Goal: Answer question/provide support

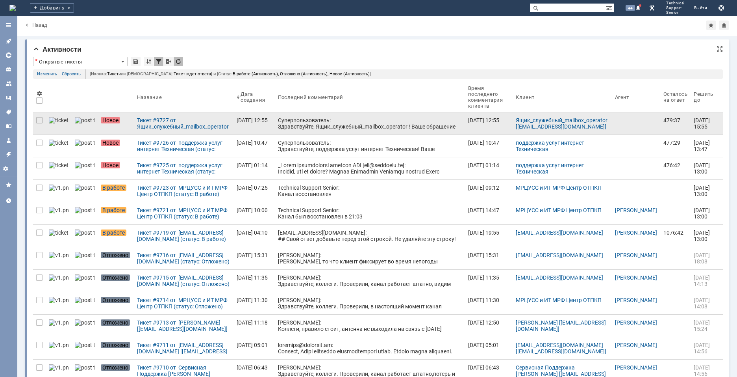
click at [327, 129] on div "Суперпользователь: Здравствуйте, Ящик_служебный_mailbox_operator ! Ваше обращен…" at bounding box center [370, 133] width 184 height 32
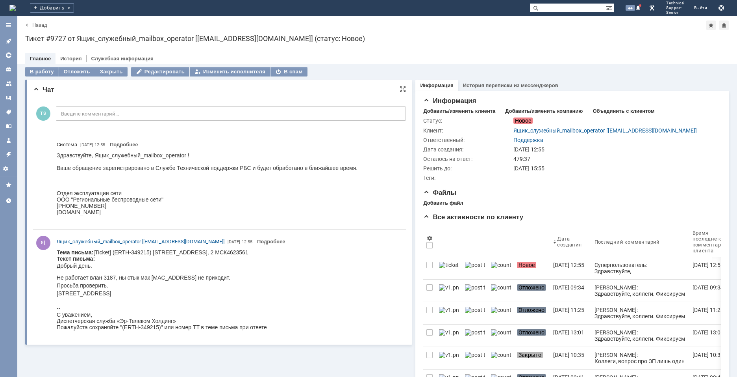
drag, startPoint x: 200, startPoint y: 293, endPoint x: 196, endPoint y: 288, distance: 5.6
click at [199, 292] on p "Не работает влан 3187, ны стык мак 00:1F:CE:21:87:B4 не приходит. Просьба прове…" at bounding box center [162, 285] width 210 height 24
drag, startPoint x: 198, startPoint y: 277, endPoint x: 159, endPoint y: 277, distance: 39.0
click at [152, 277] on p "Не работает влан 3187, ны стык мак 00:1F:CE:21:87:B4 не приходит. Просьба прове…" at bounding box center [162, 285] width 210 height 24
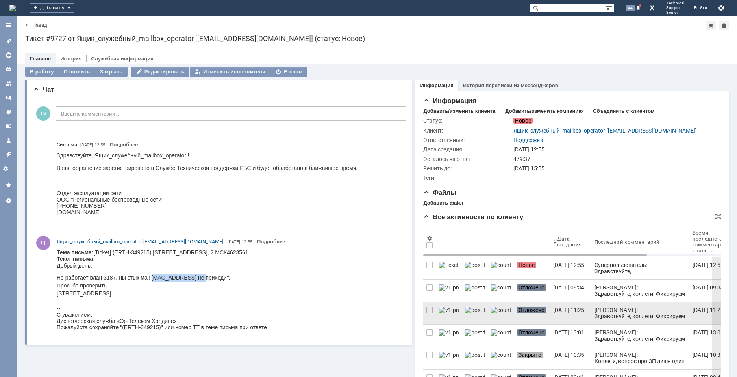
copy p "00:1F:CE:21:87:B4"
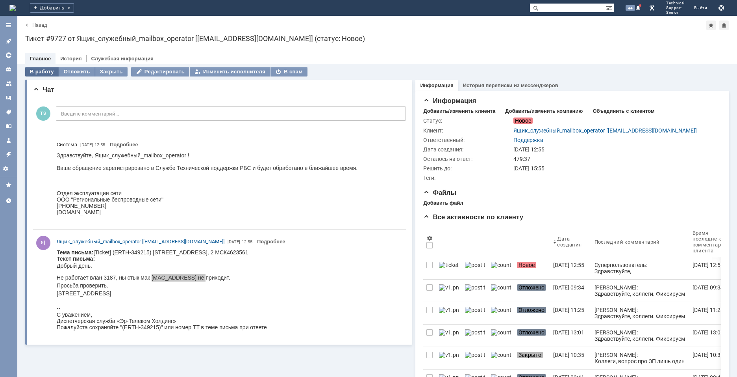
click at [46, 75] on div "В работу" at bounding box center [41, 71] width 33 height 9
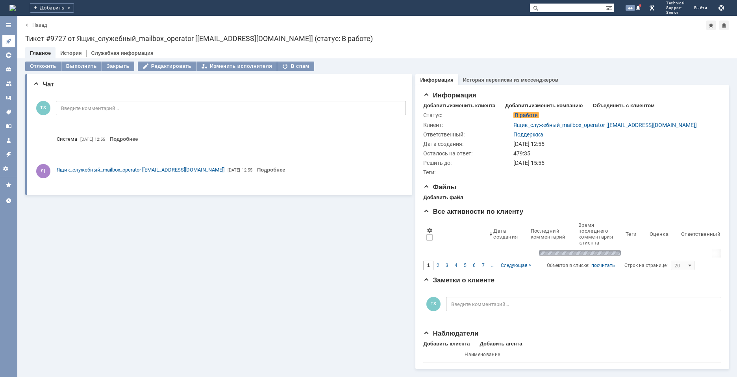
click at [6, 39] on icon at bounding box center [9, 41] width 6 height 6
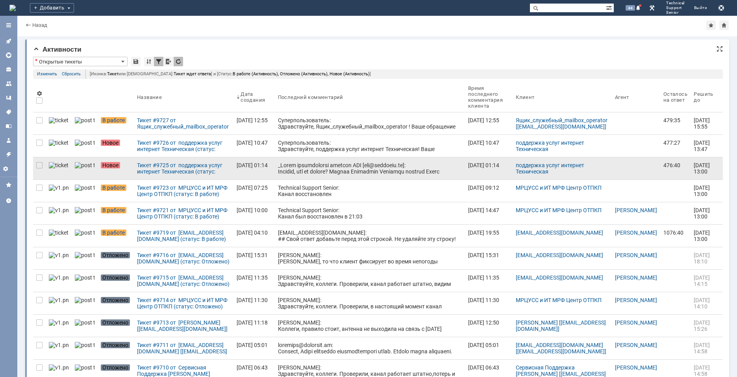
click at [323, 168] on div at bounding box center [370, 215] width 184 height 107
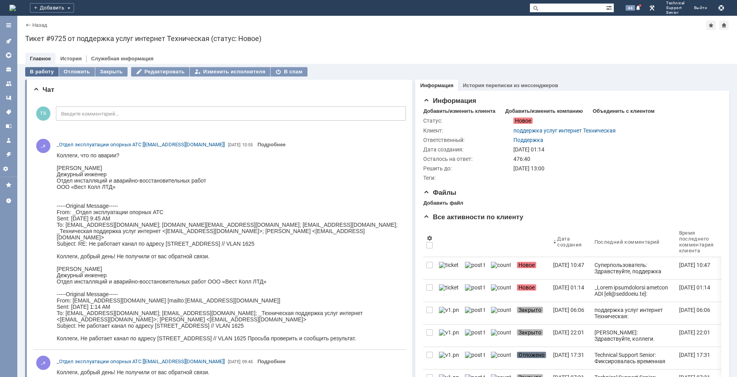
click at [42, 73] on div "В работу" at bounding box center [41, 71] width 33 height 9
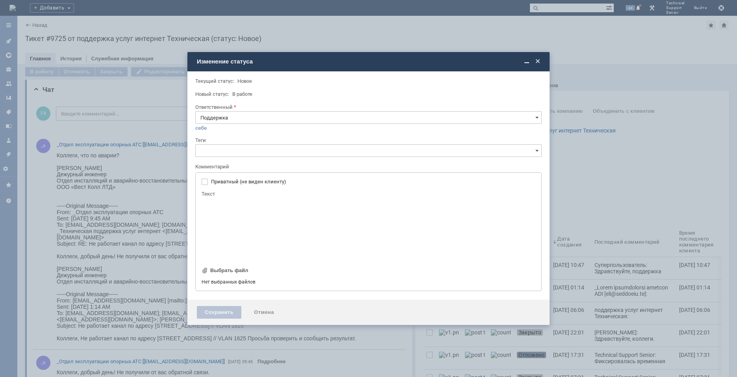
type input "[не указано]"
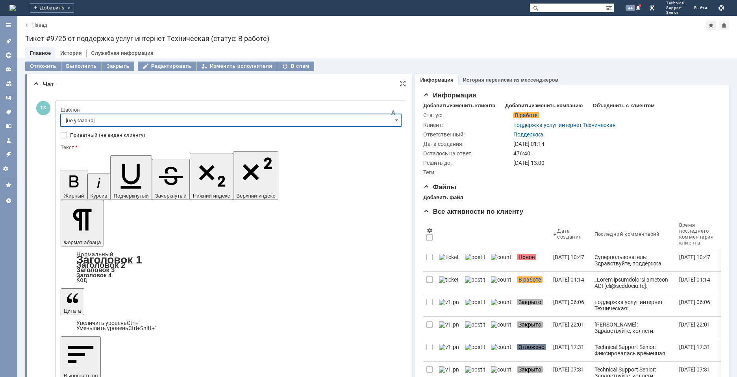
click at [115, 117] on input "[не указано]" at bounding box center [231, 120] width 341 height 13
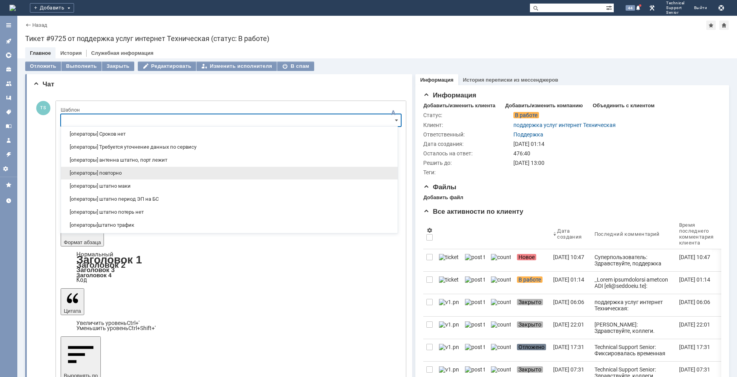
scroll to position [118, 0]
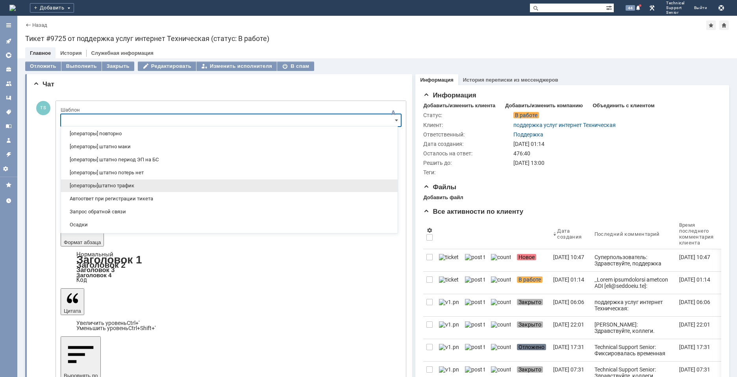
click at [156, 187] on span "[операторы]штатно трафик" at bounding box center [229, 185] width 327 height 6
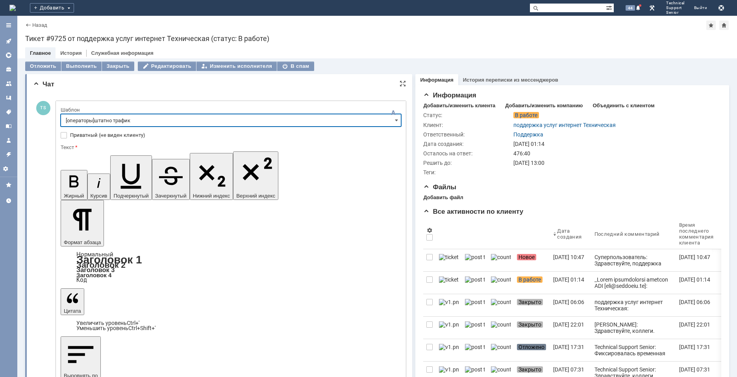
type input "[операторы]штатно трафик"
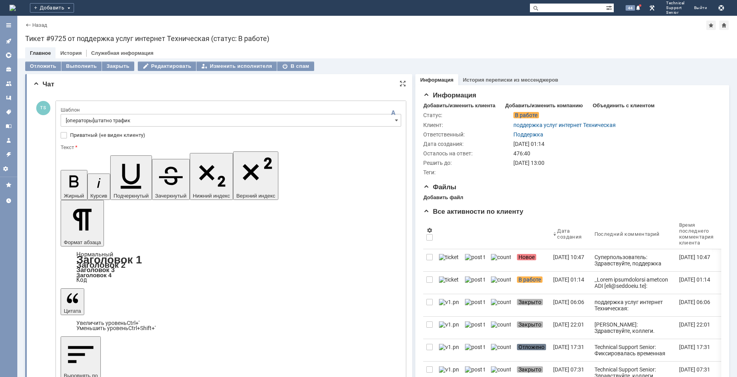
drag, startPoint x: 289, startPoint y: 2253, endPoint x: 231, endPoint y: 2252, distance: 57.9
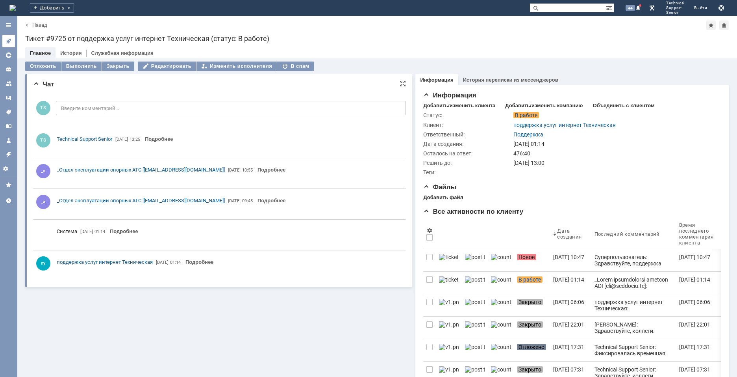
scroll to position [0, 0]
click at [10, 42] on icon at bounding box center [9, 41] width 6 height 6
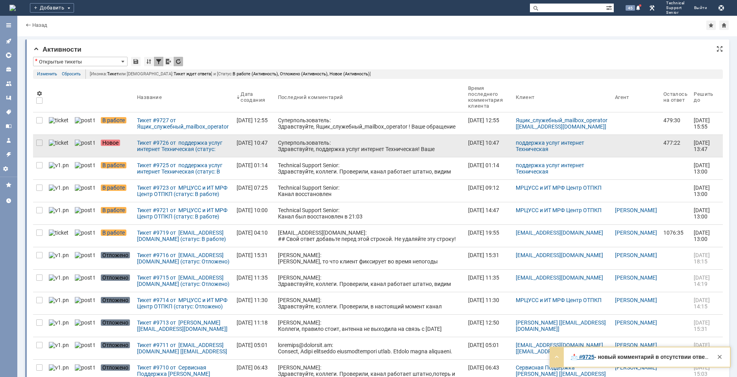
click at [332, 144] on div "Суперпользователь: Здравствуйте, поддержка услуг интернет Техническая! Ваше обр…" at bounding box center [370, 155] width 184 height 32
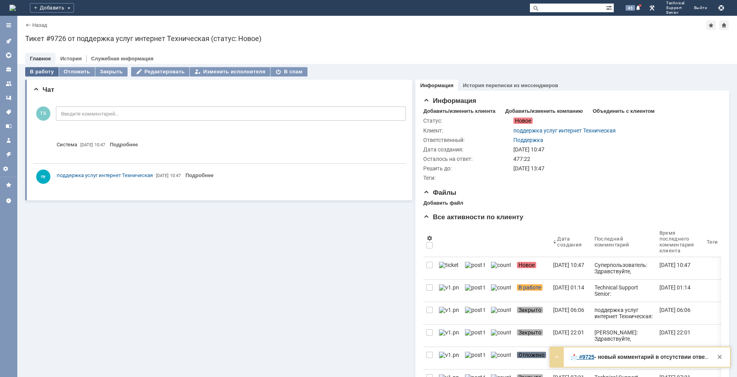
click at [45, 67] on div "В работу" at bounding box center [41, 71] width 33 height 9
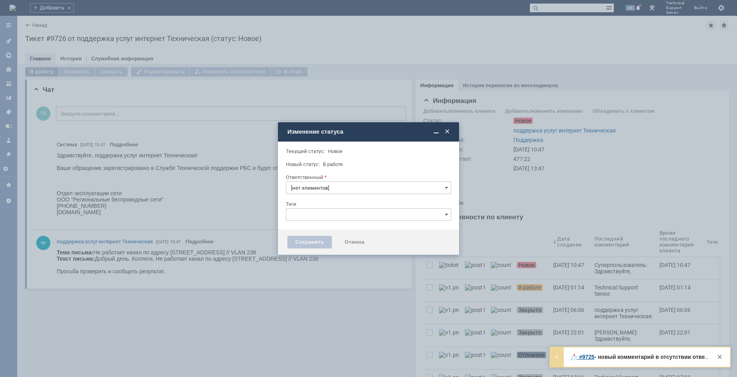
type input "Поддержка"
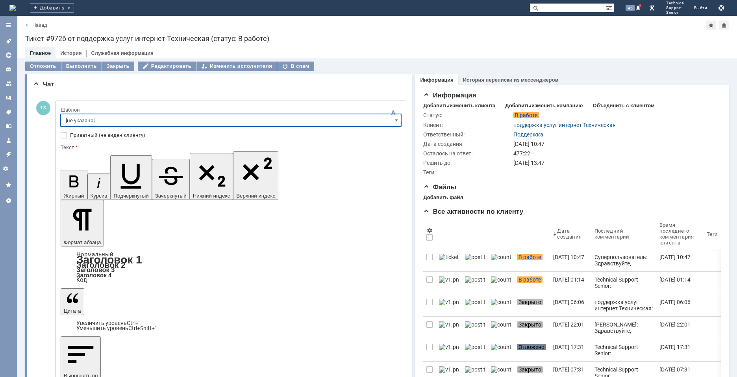
click at [188, 117] on input "[не указано]" at bounding box center [231, 120] width 341 height 13
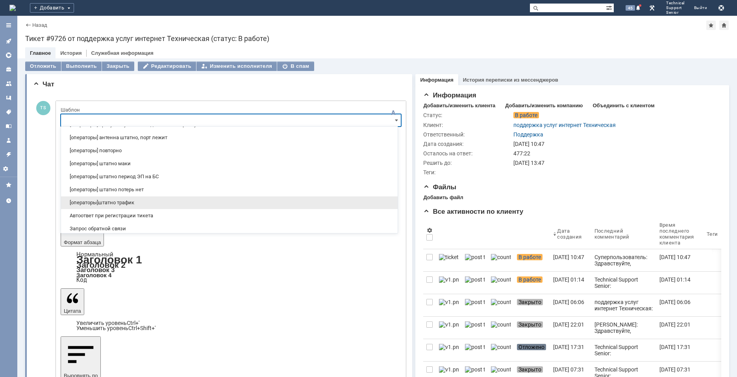
scroll to position [153, 0]
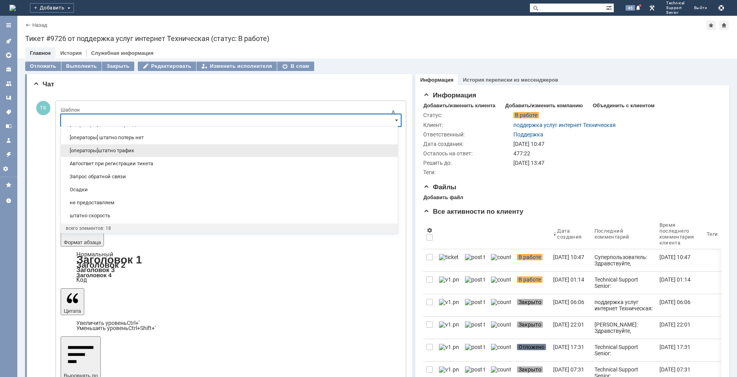
click at [144, 149] on span "[операторы]штатно трафик" at bounding box center [229, 150] width 327 height 6
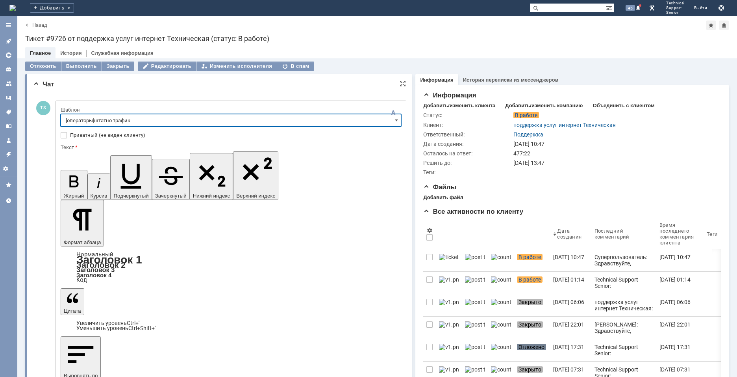
type input "[операторы]штатно трафик"
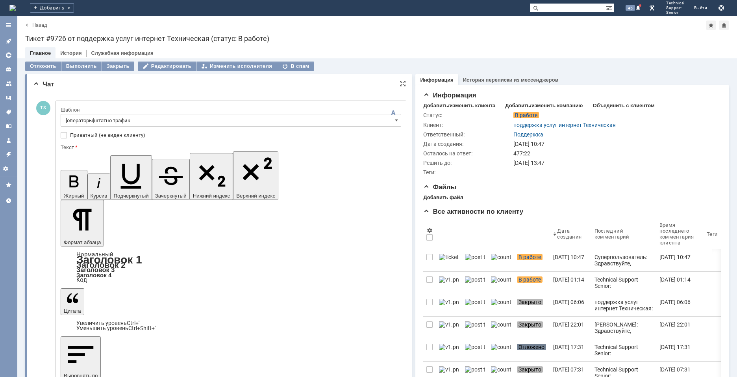
drag, startPoint x: 280, startPoint y: 2250, endPoint x: 231, endPoint y: 2252, distance: 48.9
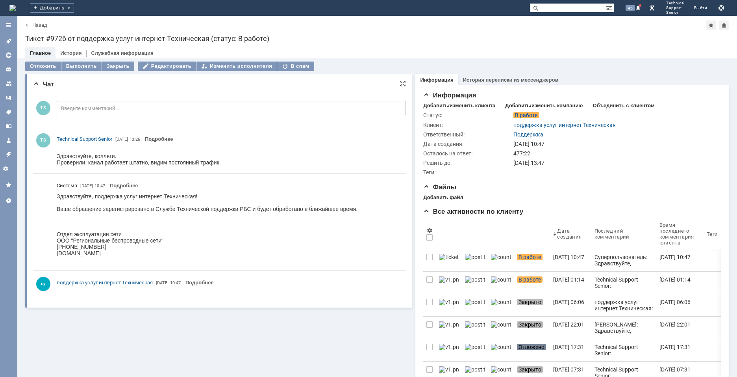
scroll to position [0, 0]
click at [11, 34] on div at bounding box center [8, 96] width 17 height 158
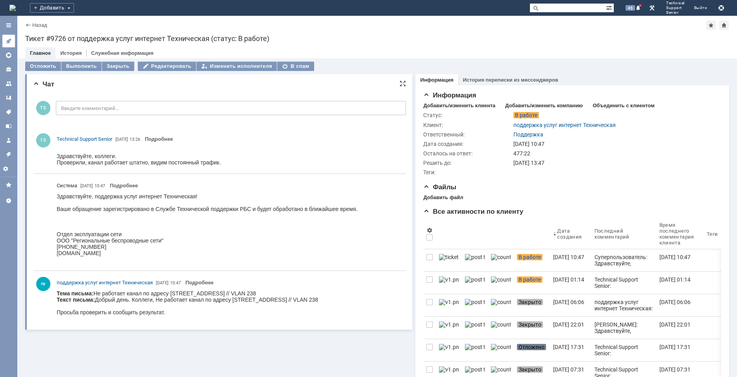
click at [10, 37] on link at bounding box center [8, 41] width 13 height 13
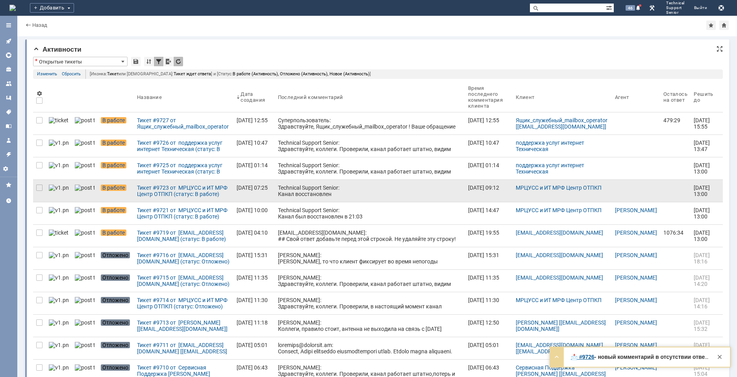
click at [297, 189] on div "Technical Support Senior: Канал восстановлен" at bounding box center [370, 190] width 184 height 13
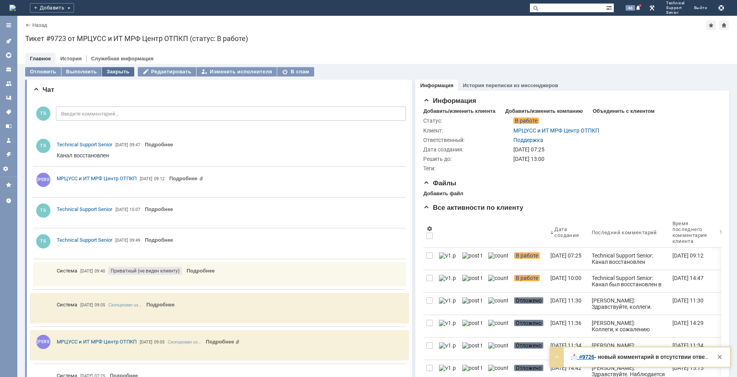
click at [108, 69] on div "Закрыть" at bounding box center [118, 71] width 32 height 9
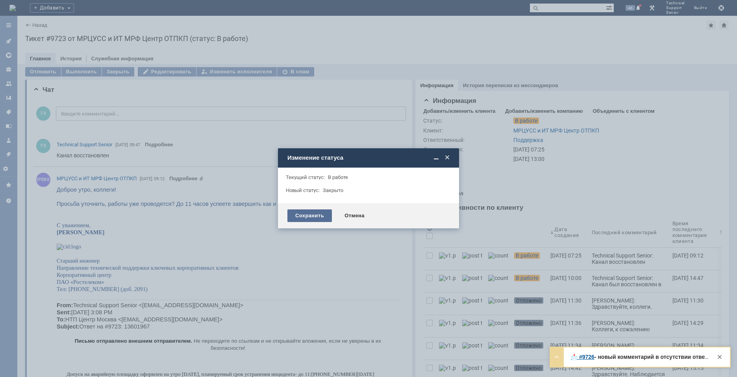
click at [293, 217] on div "Сохранить" at bounding box center [310, 215] width 45 height 13
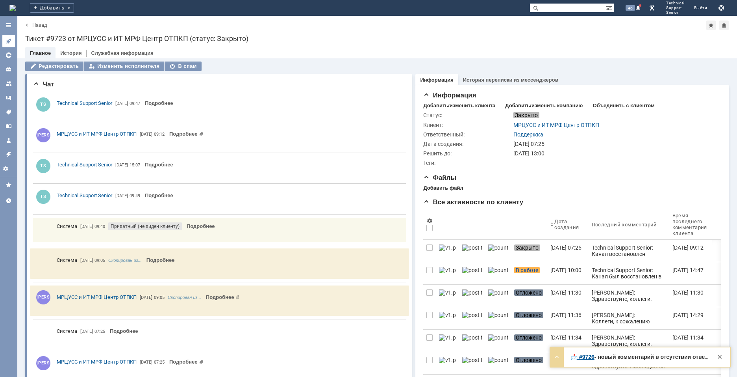
click at [2, 38] on link at bounding box center [8, 41] width 13 height 13
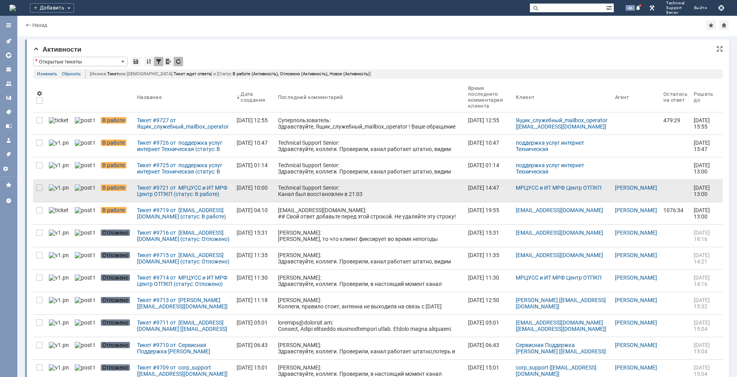
click at [332, 186] on div "Technical Support Senior: Канал был восстановлен в 21:03" at bounding box center [370, 190] width 184 height 13
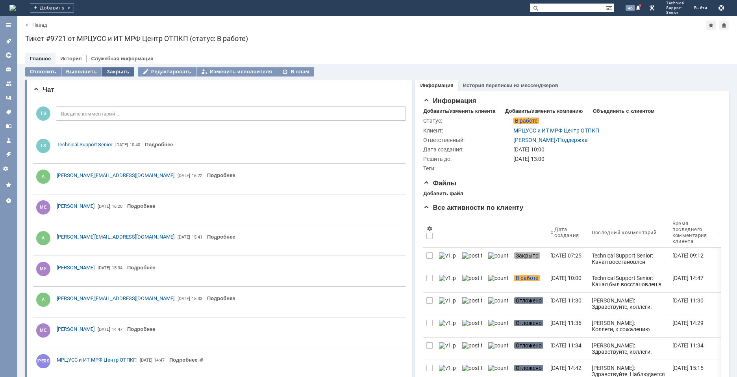
click at [116, 72] on div "Закрыть" at bounding box center [118, 71] width 32 height 9
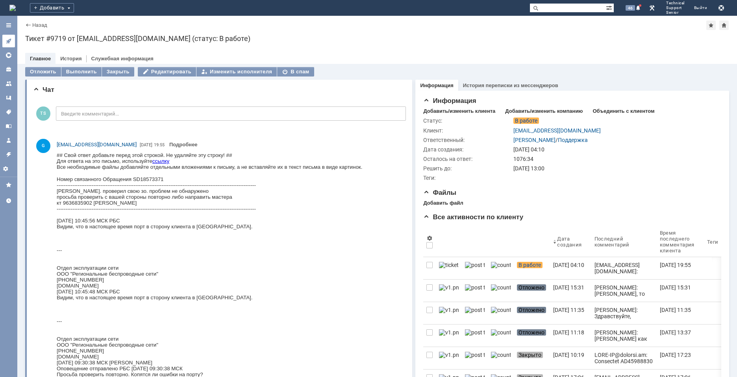
click at [4, 38] on link at bounding box center [8, 41] width 13 height 13
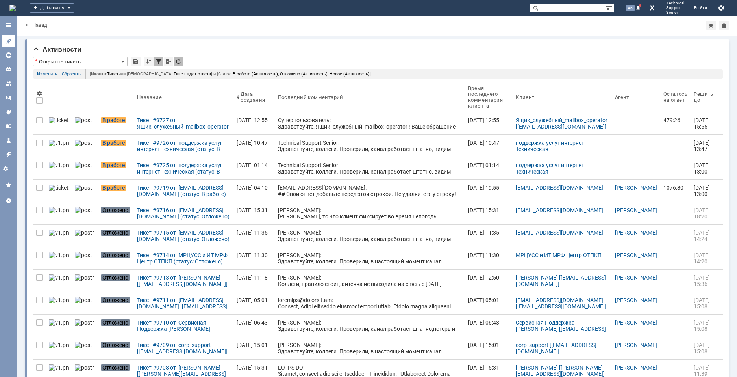
click at [6, 39] on icon at bounding box center [9, 41] width 6 height 6
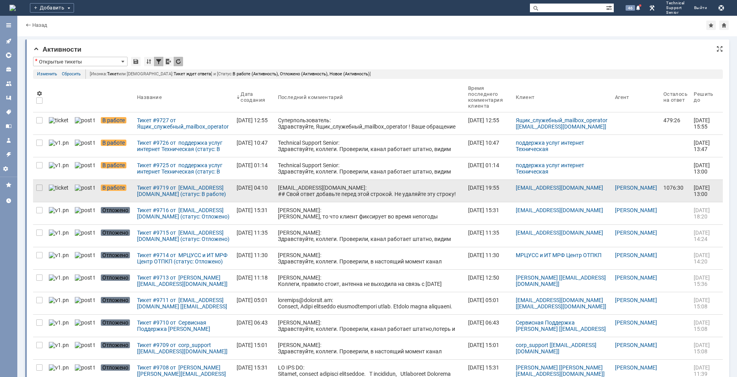
click at [396, 186] on div "GNOC-TT@megafon.ru: ## Свой ответ добавьте перед этой строкой. Не удаляйте эту …" at bounding box center [370, 294] width 184 height 221
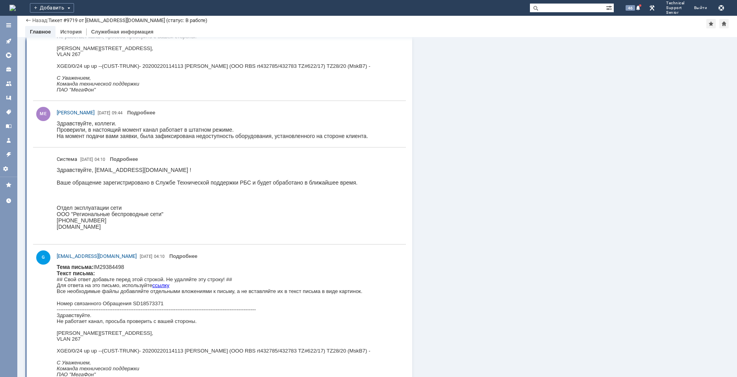
scroll to position [884, 0]
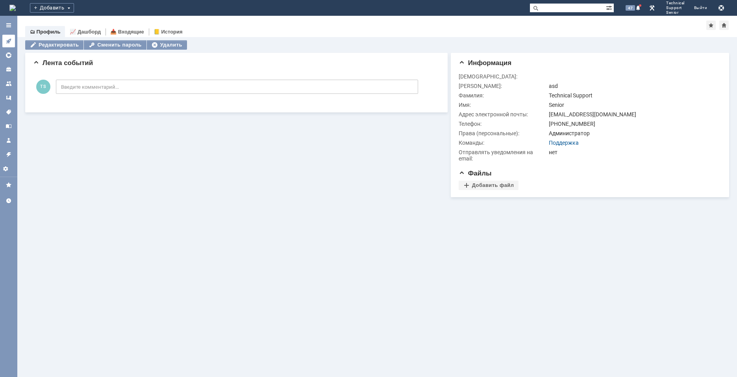
click at [6, 39] on icon at bounding box center [9, 41] width 6 height 6
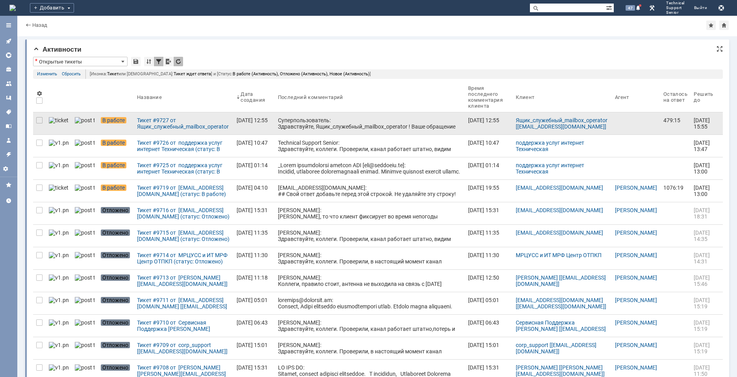
click at [306, 123] on div "Суперпользователь: Здравствуйте, Ящик_служебный_mailbox_operator ! Ваше обращен…" at bounding box center [370, 133] width 184 height 32
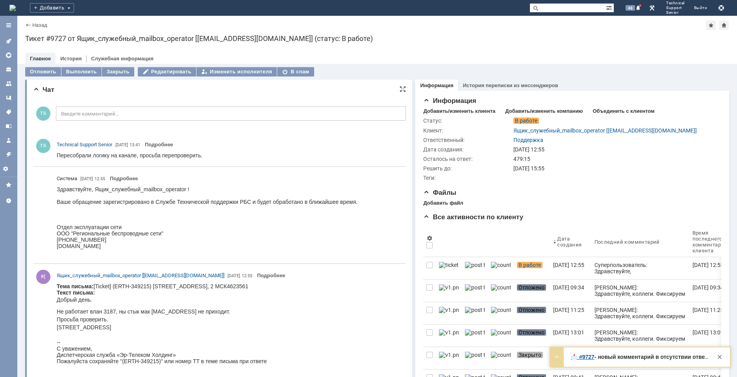
drag, startPoint x: 98, startPoint y: 1, endPoint x: 158, endPoint y: 149, distance: 159.3
click at [158, 149] on div "TS Technical Support Senior [DATE] 13:41 Подробнее" at bounding box center [219, 149] width 373 height 27
click at [4, 42] on link at bounding box center [8, 41] width 13 height 13
